Goal: Task Accomplishment & Management: Manage account settings

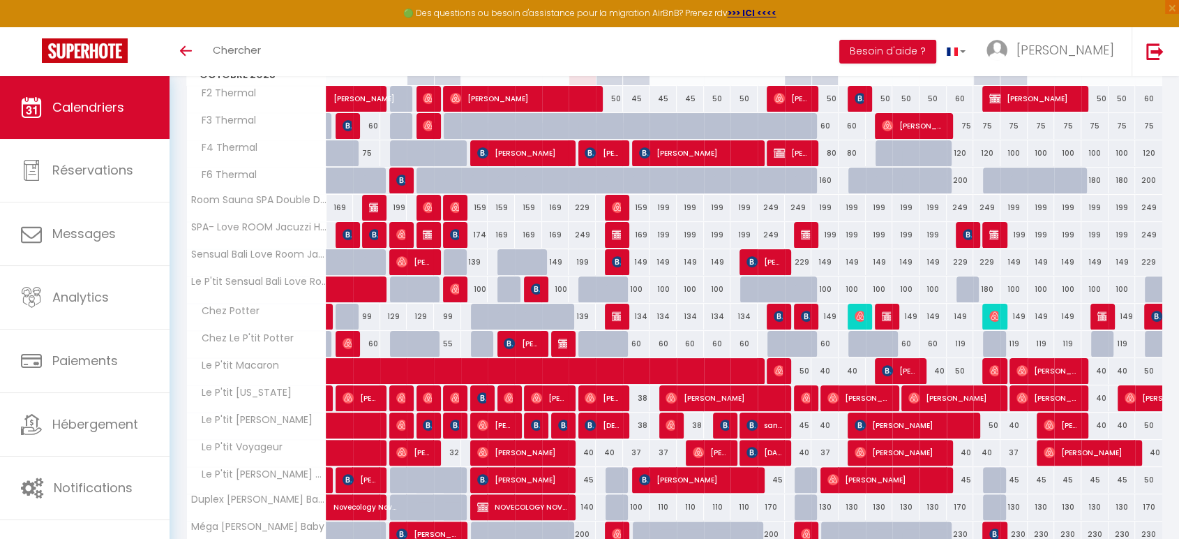
scroll to position [297, 0]
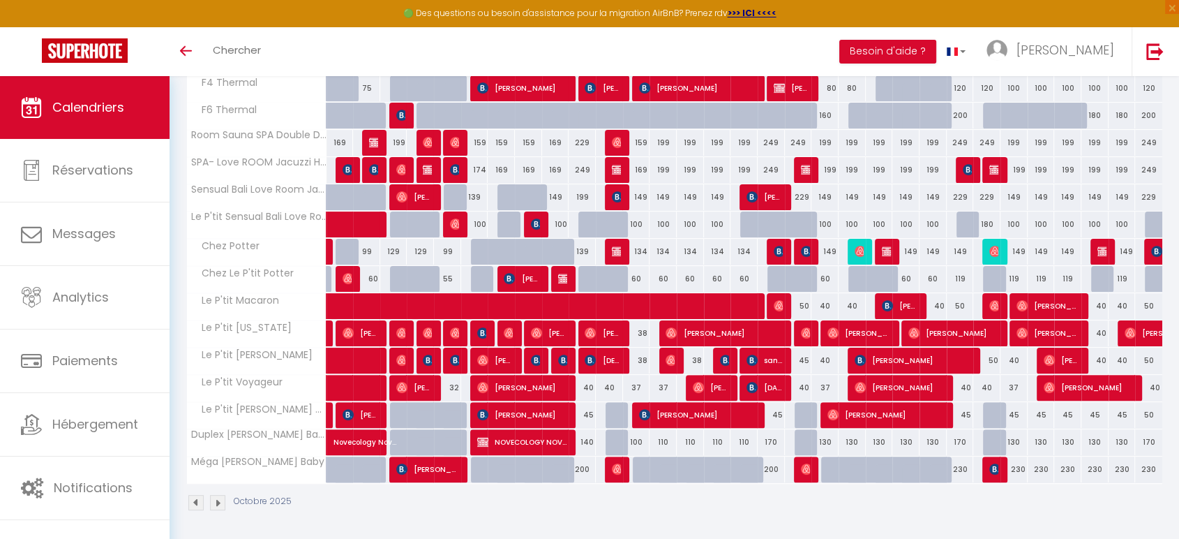
drag, startPoint x: 587, startPoint y: 409, endPoint x: 578, endPoint y: 414, distance: 10.1
click at [587, 409] on div "45" at bounding box center [582, 415] width 27 height 26
type input "45"
type input "Ven 10 Octobre 2025"
type input "[PERSON_NAME] 11 Octobre 2025"
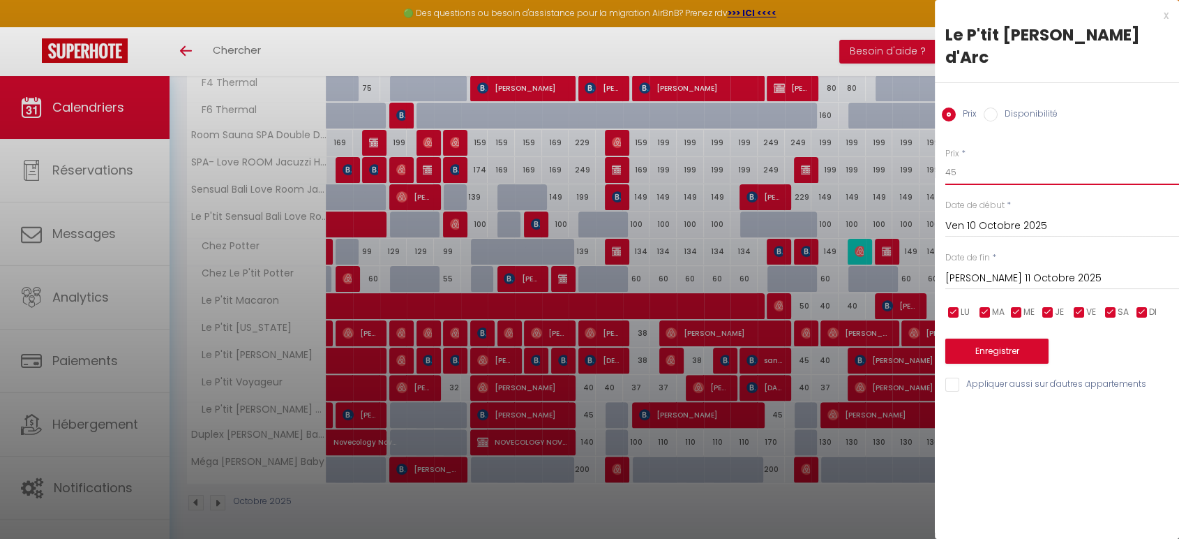
drag, startPoint x: 967, startPoint y: 160, endPoint x: 878, endPoint y: 149, distance: 89.3
click at [878, 149] on body "🟢 Des questions ou besoin d'assistance pour la migration AirBnB? Prenez rdv >>>…" at bounding box center [589, 160] width 1179 height 763
type input "42"
click at [963, 338] on button "Enregistrer" at bounding box center [996, 350] width 103 height 25
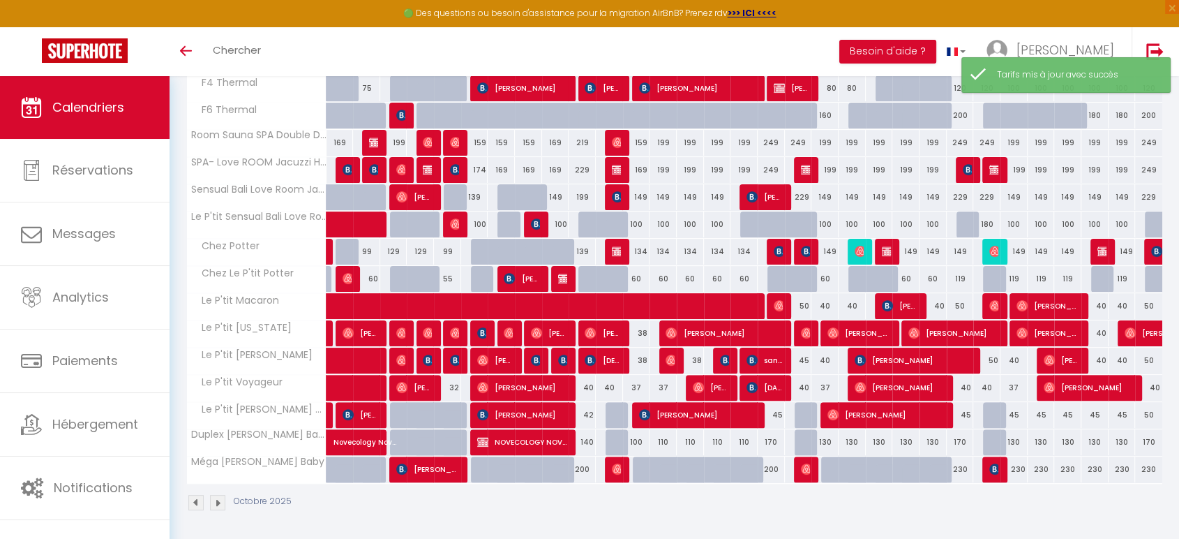
click at [590, 439] on div "140" at bounding box center [582, 442] width 27 height 26
type input "140"
type input "Ven 10 Octobre 2025"
type input "[PERSON_NAME] 11 Octobre 2025"
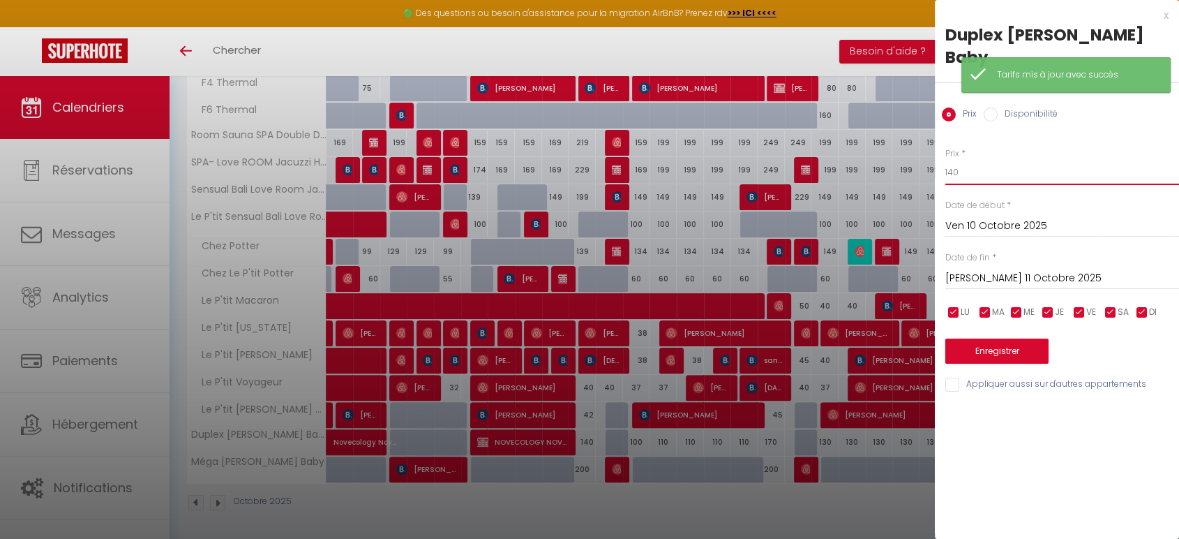
drag, startPoint x: 964, startPoint y: 174, endPoint x: 897, endPoint y: 176, distance: 67.0
click at [897, 176] on body "🟢 Des questions ou besoin d'assistance pour la migration AirBnB? Prenez rdv >>>…" at bounding box center [589, 160] width 1179 height 763
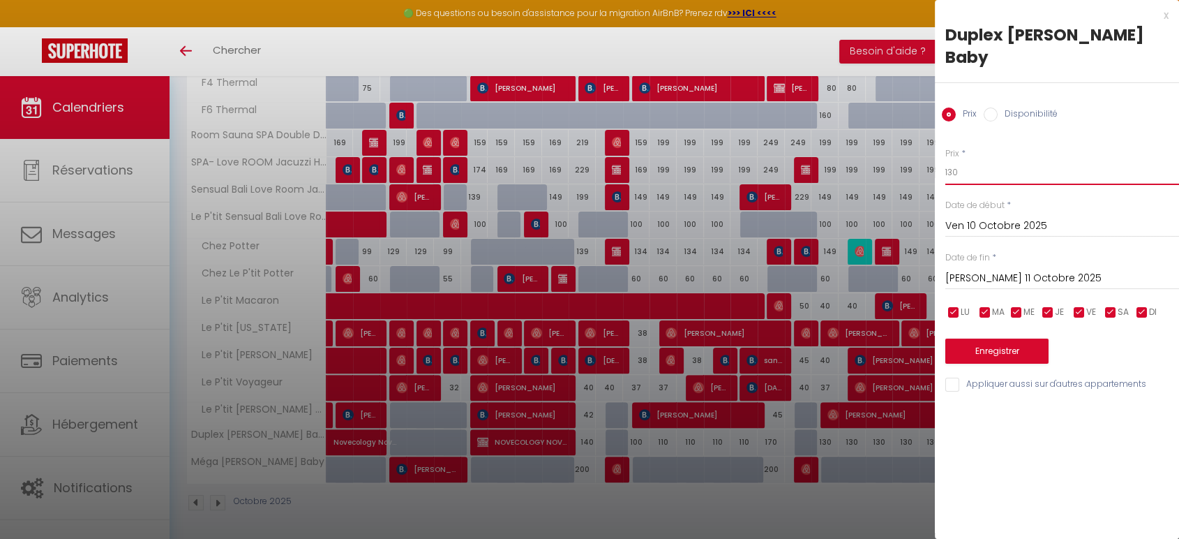
type input "130"
click at [992, 351] on button "Enregistrer" at bounding box center [996, 350] width 103 height 25
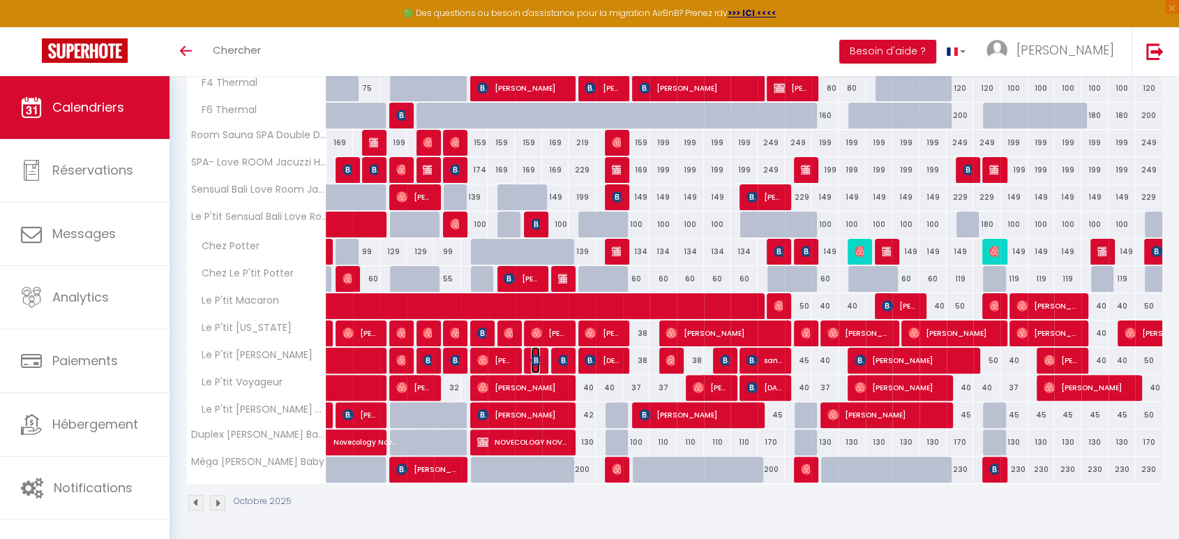
click at [534, 359] on img at bounding box center [536, 359] width 11 height 11
select select "OK"
select select "0"
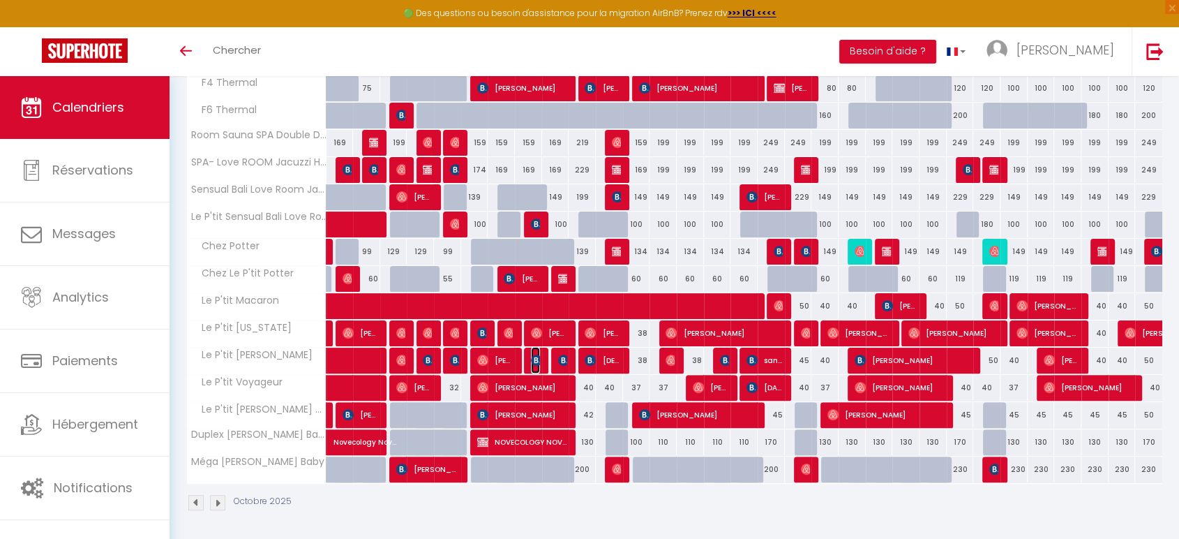
select select "1"
select select
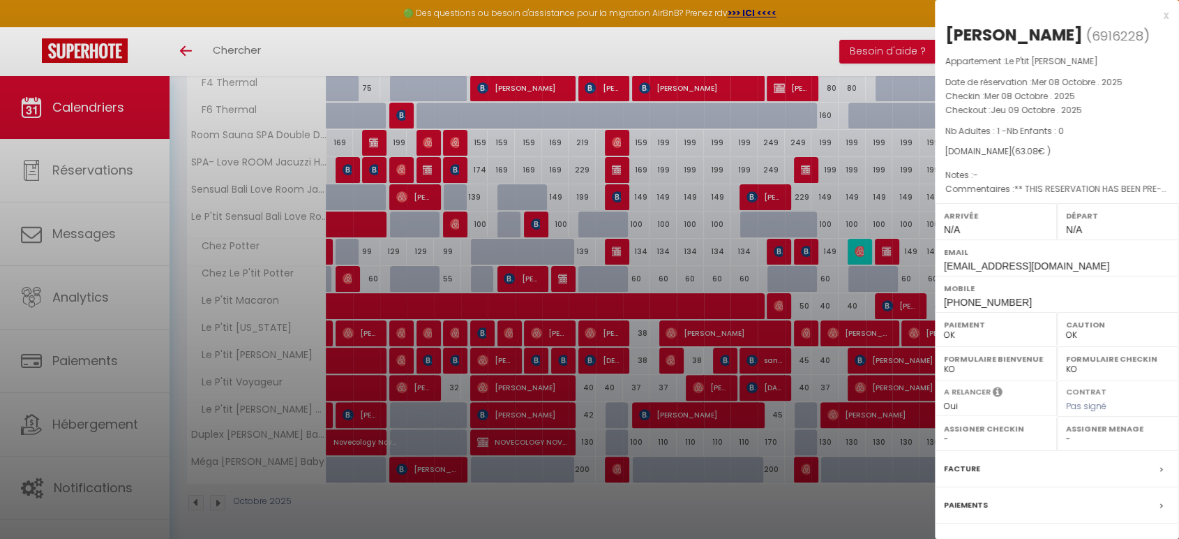
click at [560, 359] on div at bounding box center [589, 269] width 1179 height 539
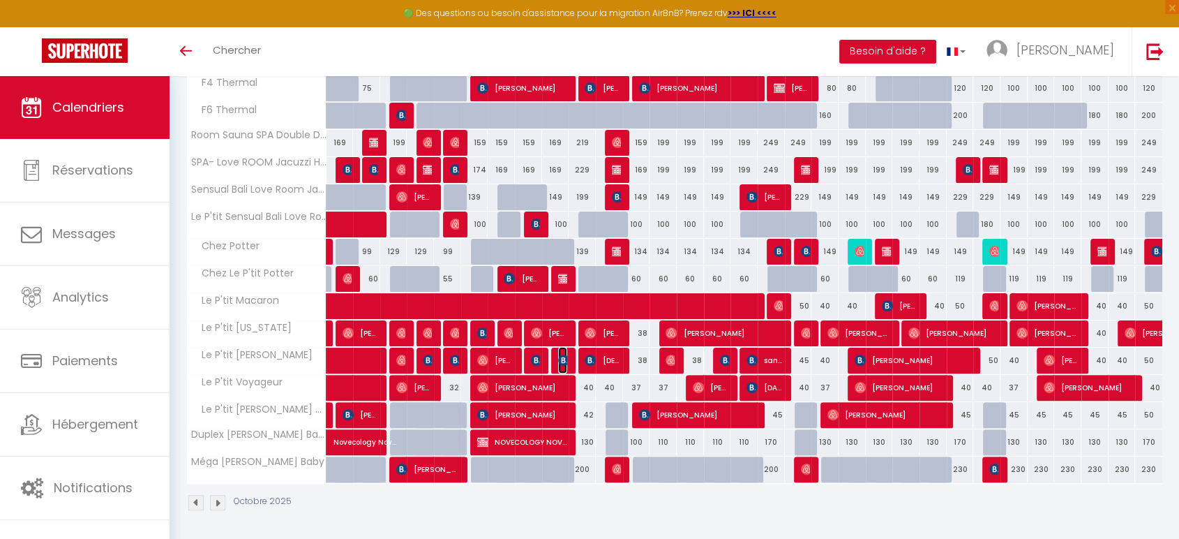
click at [561, 356] on img at bounding box center [563, 359] width 11 height 11
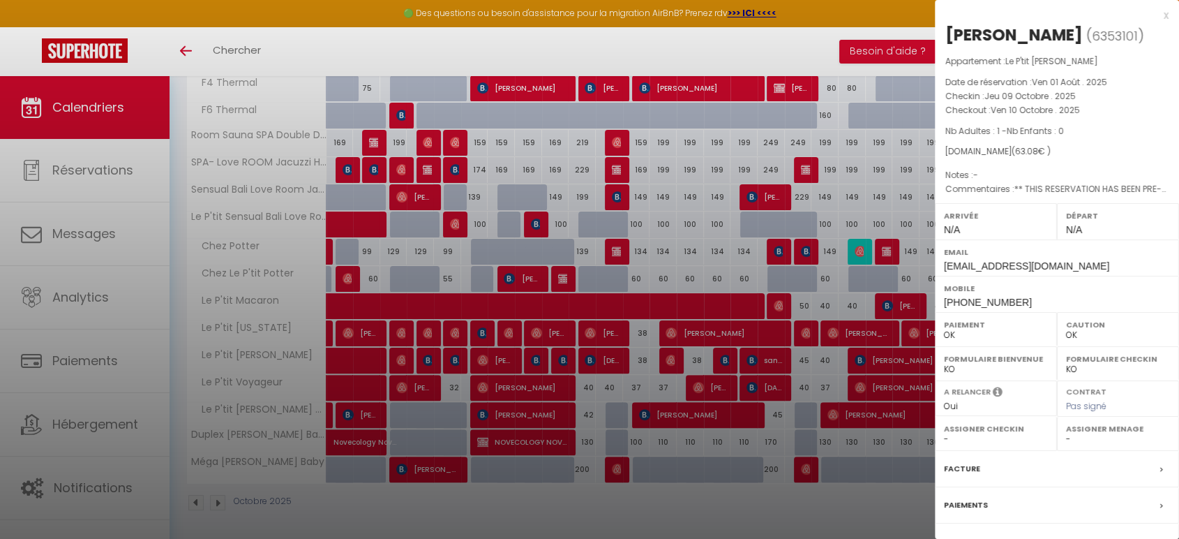
click at [561, 355] on div at bounding box center [589, 269] width 1179 height 539
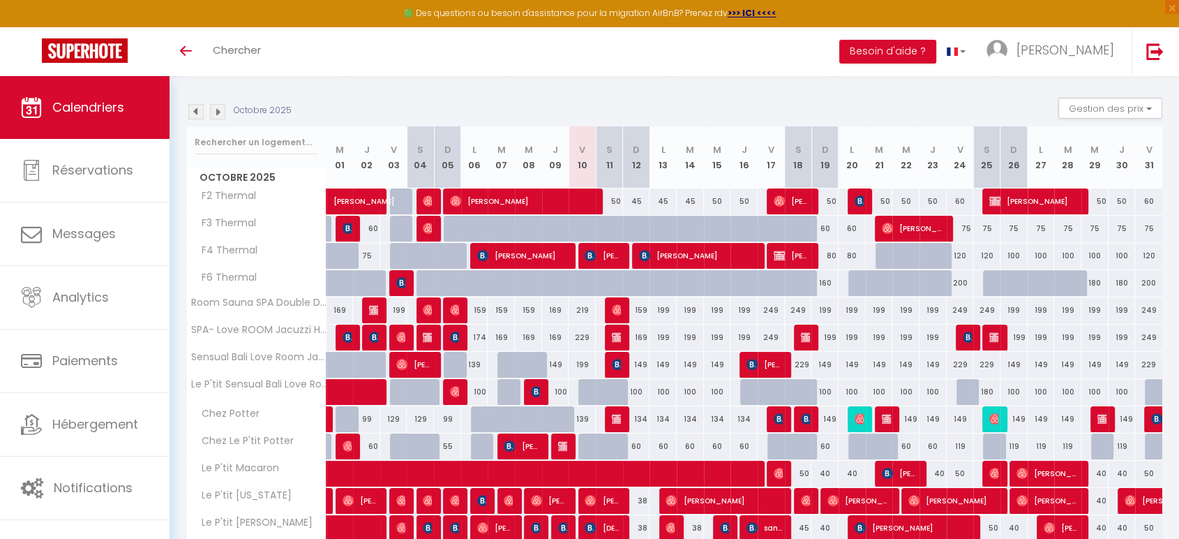
scroll to position [155, 0]
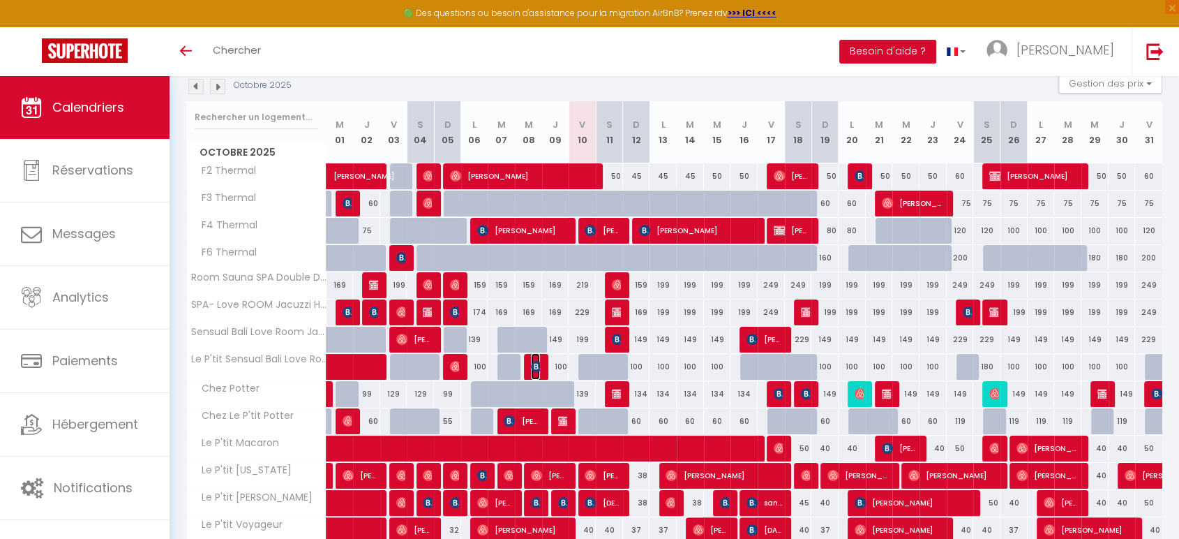
click at [534, 367] on img at bounding box center [536, 366] width 11 height 11
select select "KO"
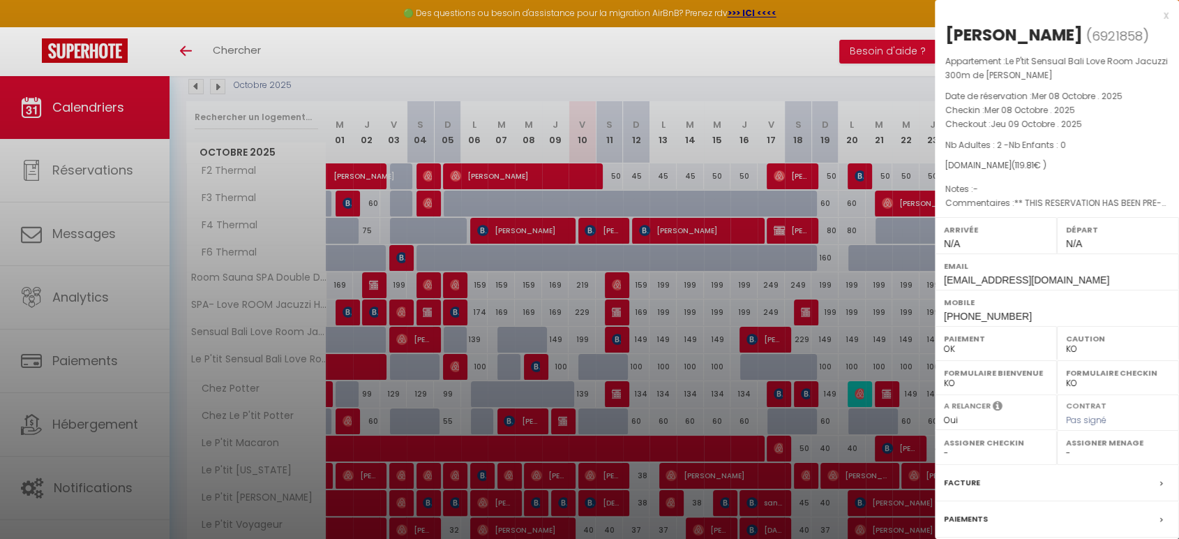
click at [534, 367] on div at bounding box center [589, 269] width 1179 height 539
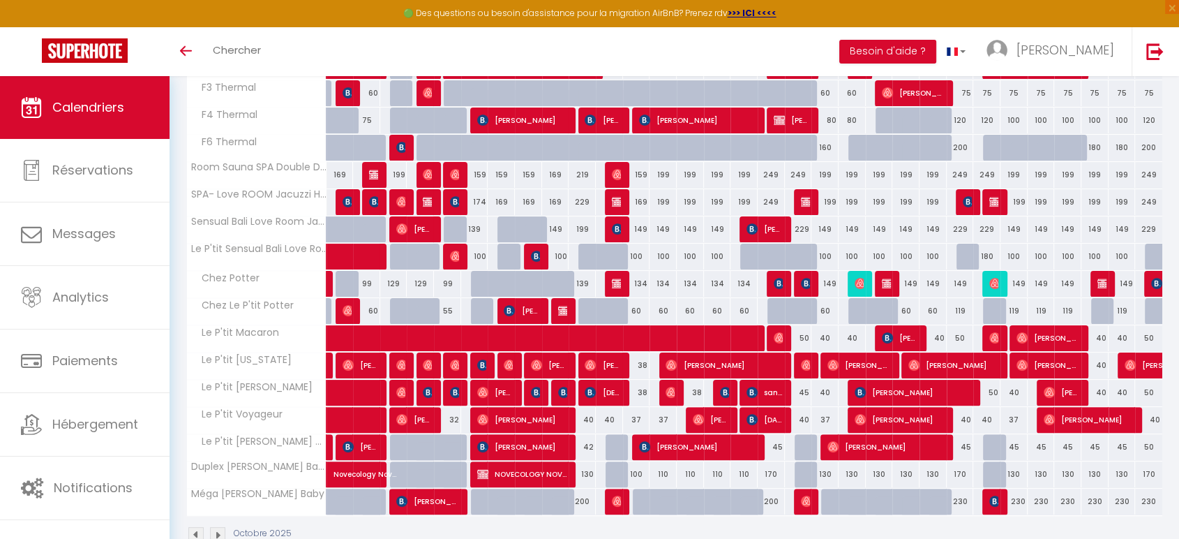
scroll to position [297, 0]
